Goal: Information Seeking & Learning: Learn about a topic

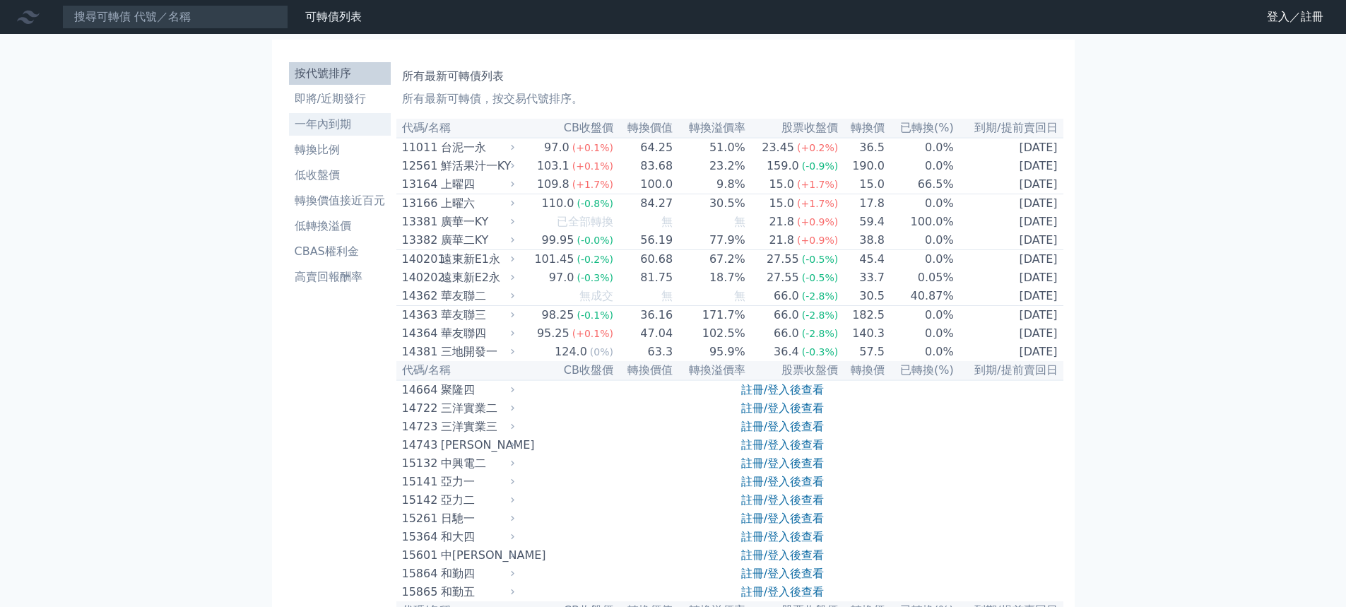
click at [314, 124] on li "一年內到期" at bounding box center [340, 124] width 102 height 17
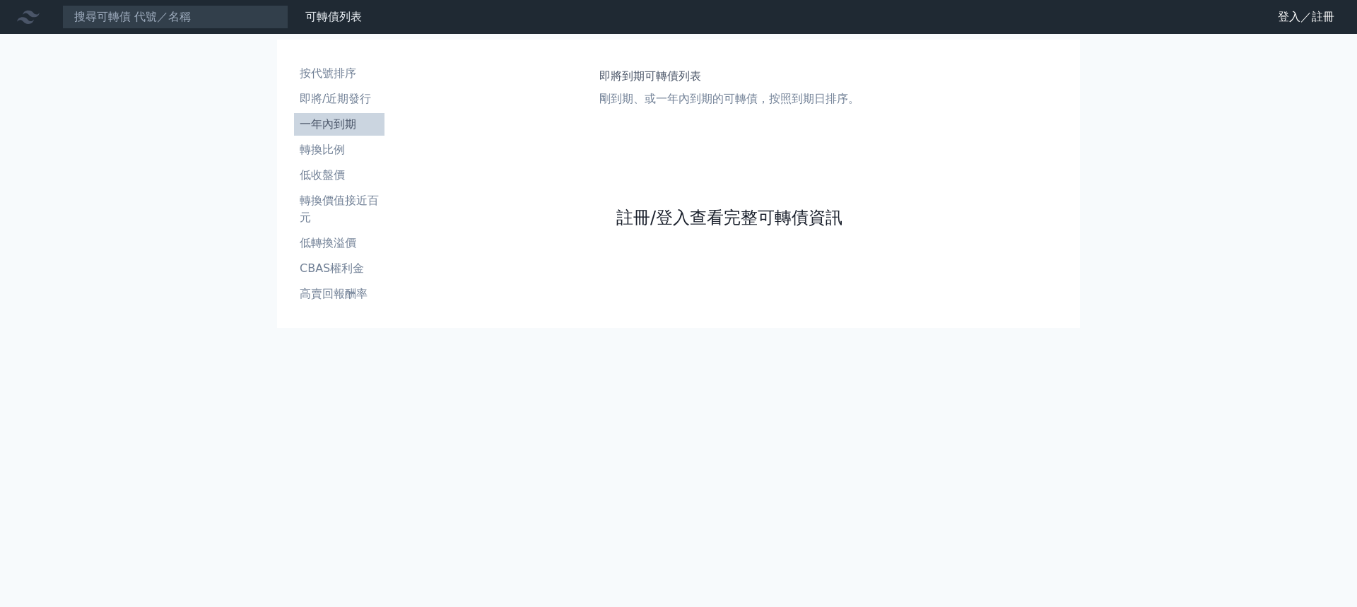
click at [664, 216] on link "註冊/登入查看完整可轉債資訊" at bounding box center [729, 217] width 226 height 23
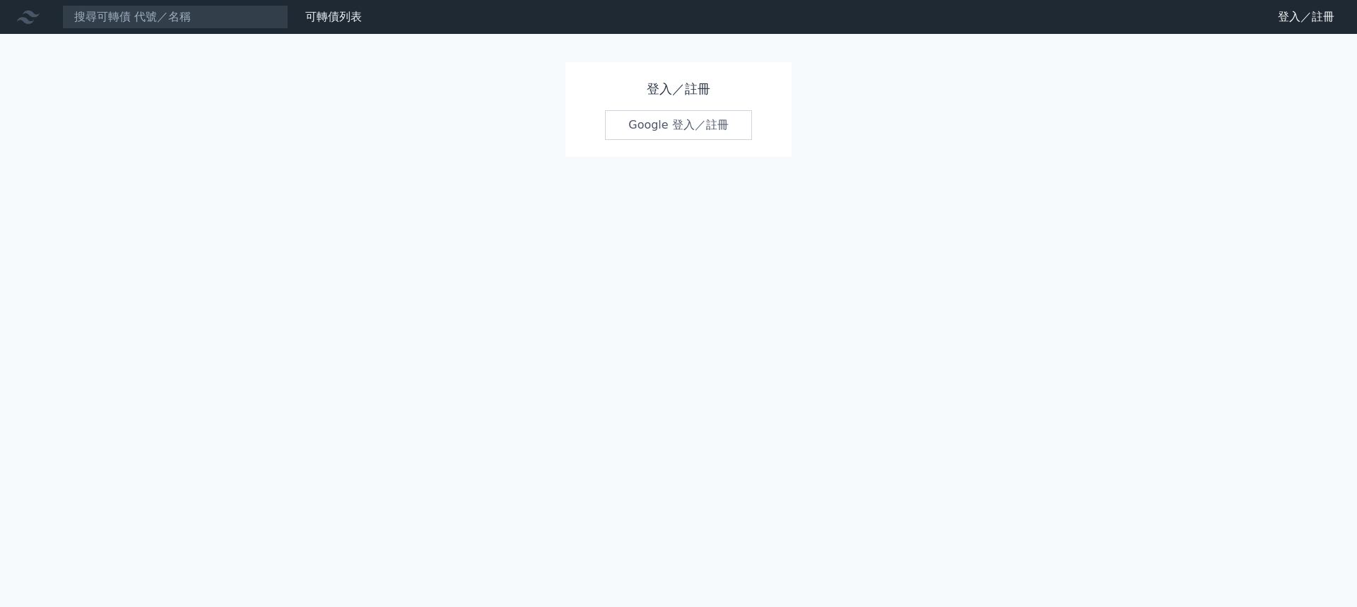
click at [668, 126] on link "Google 登入／註冊" at bounding box center [678, 125] width 147 height 30
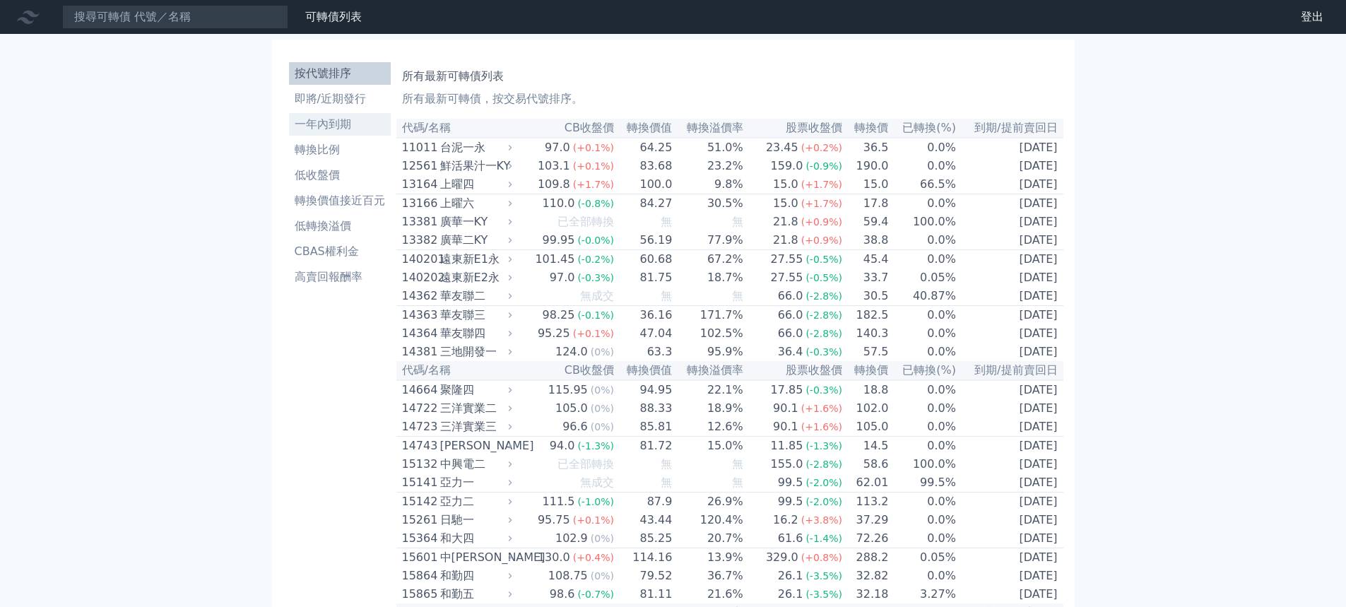
click at [319, 120] on li "一年內到期" at bounding box center [340, 124] width 102 height 17
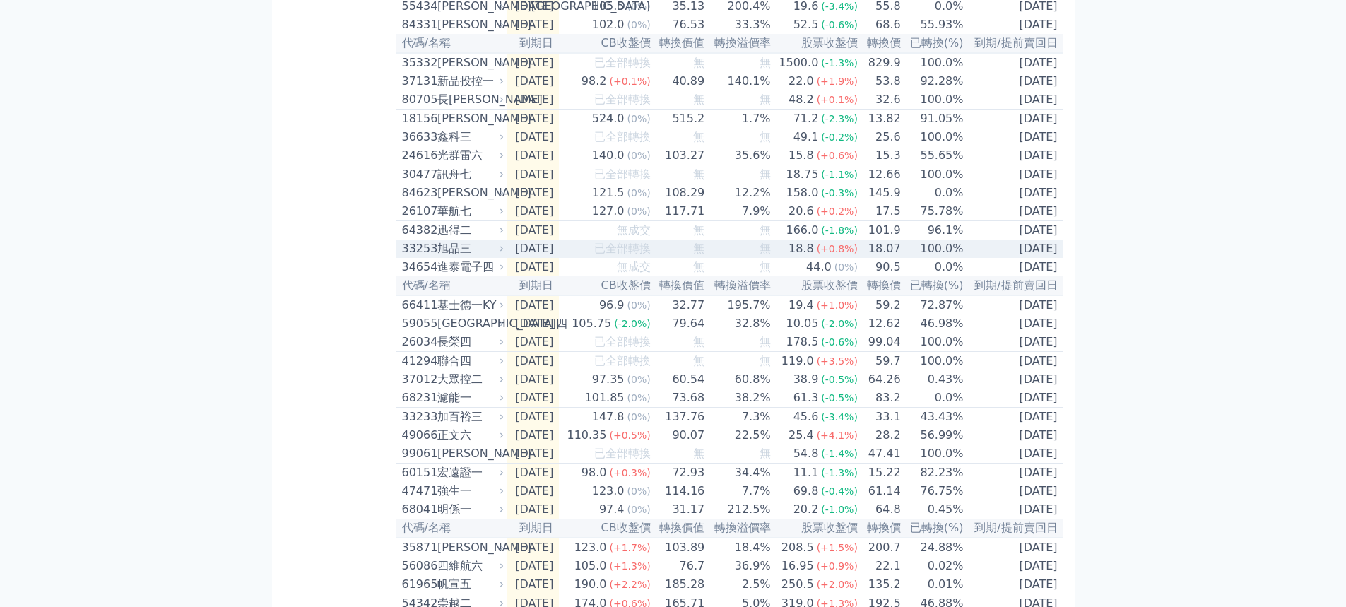
scroll to position [1060, 0]
